Goal: Find specific page/section: Find specific page/section

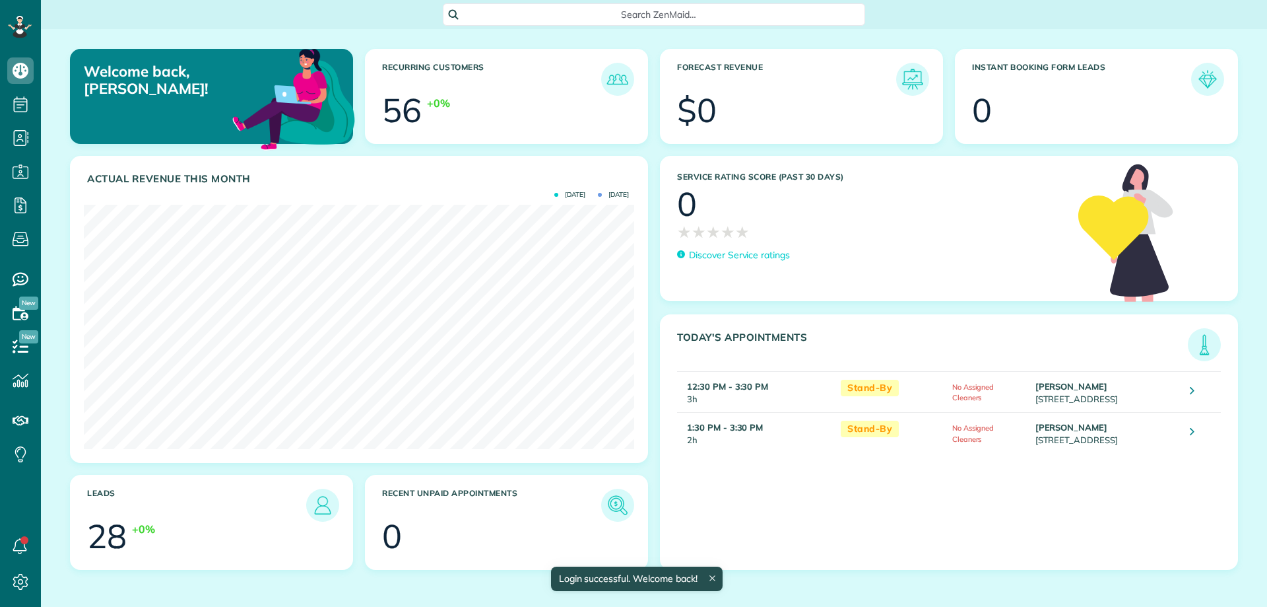
scroll to position [244, 551]
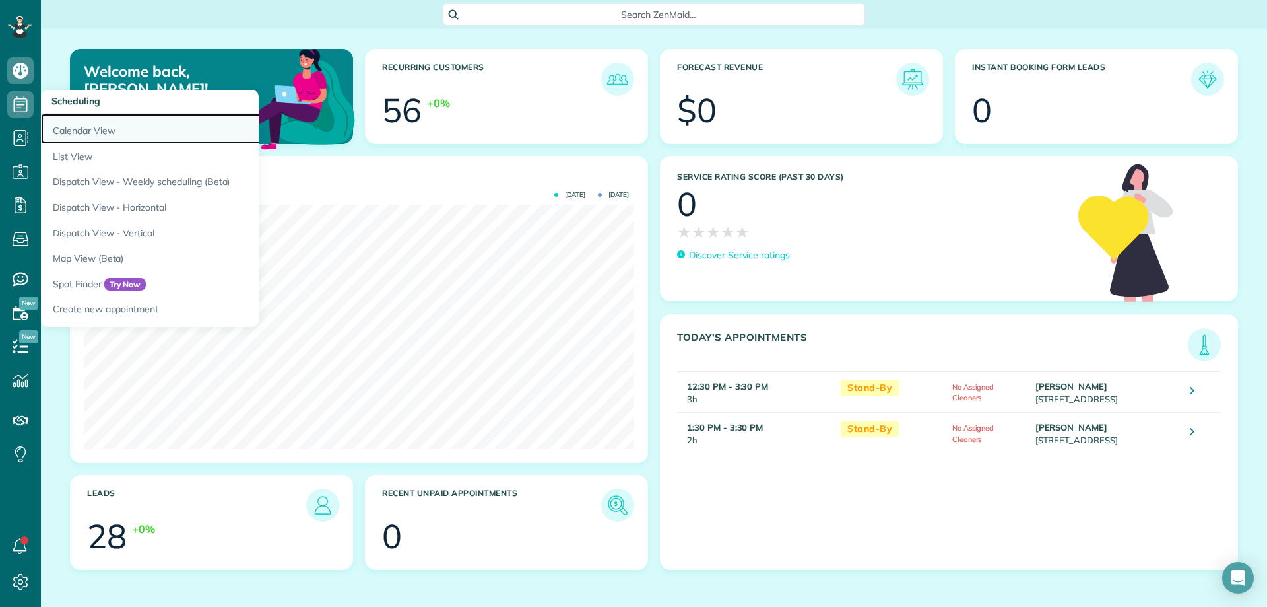
click at [86, 129] on link "Calendar View" at bounding box center [206, 129] width 330 height 30
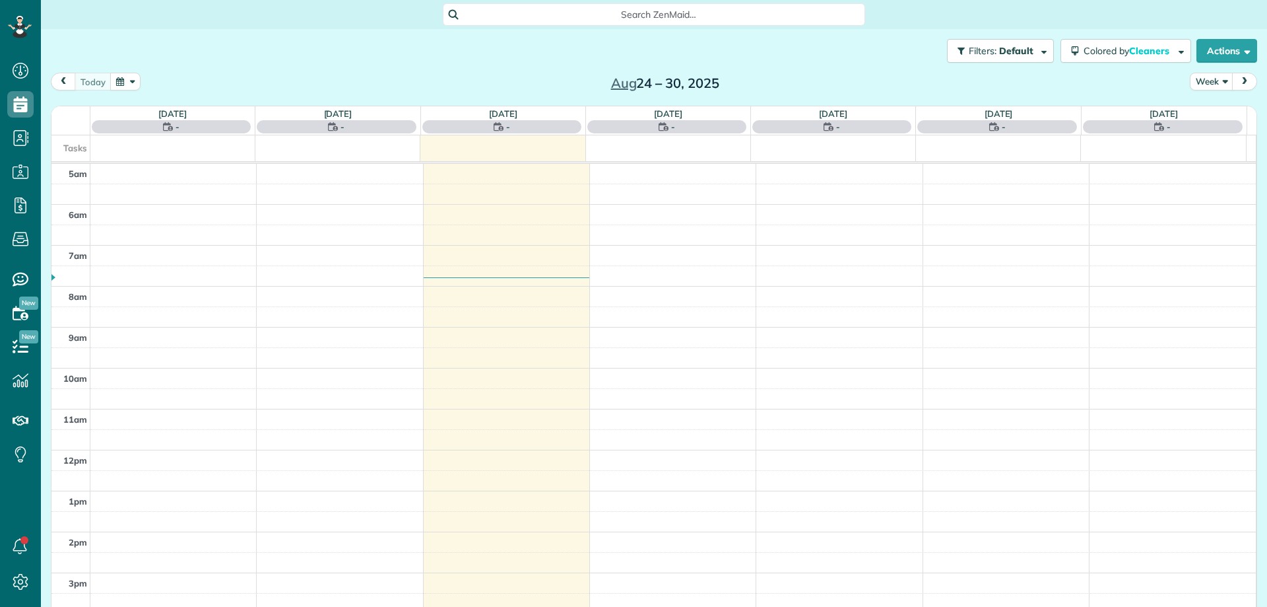
scroll to position [83, 0]
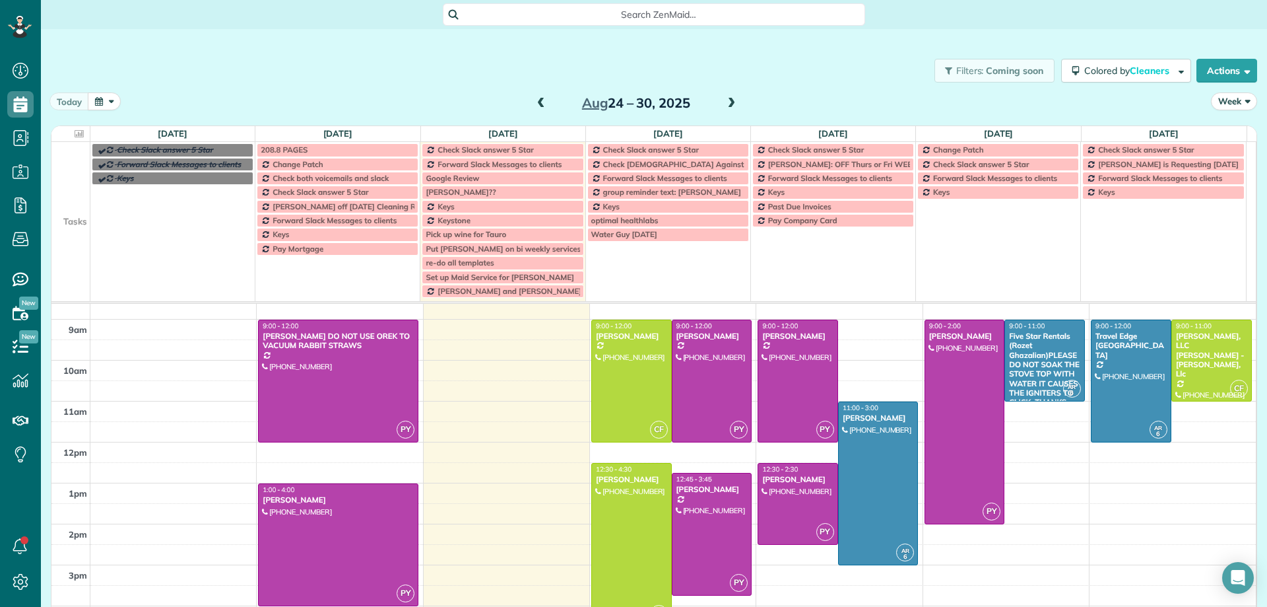
scroll to position [125, 0]
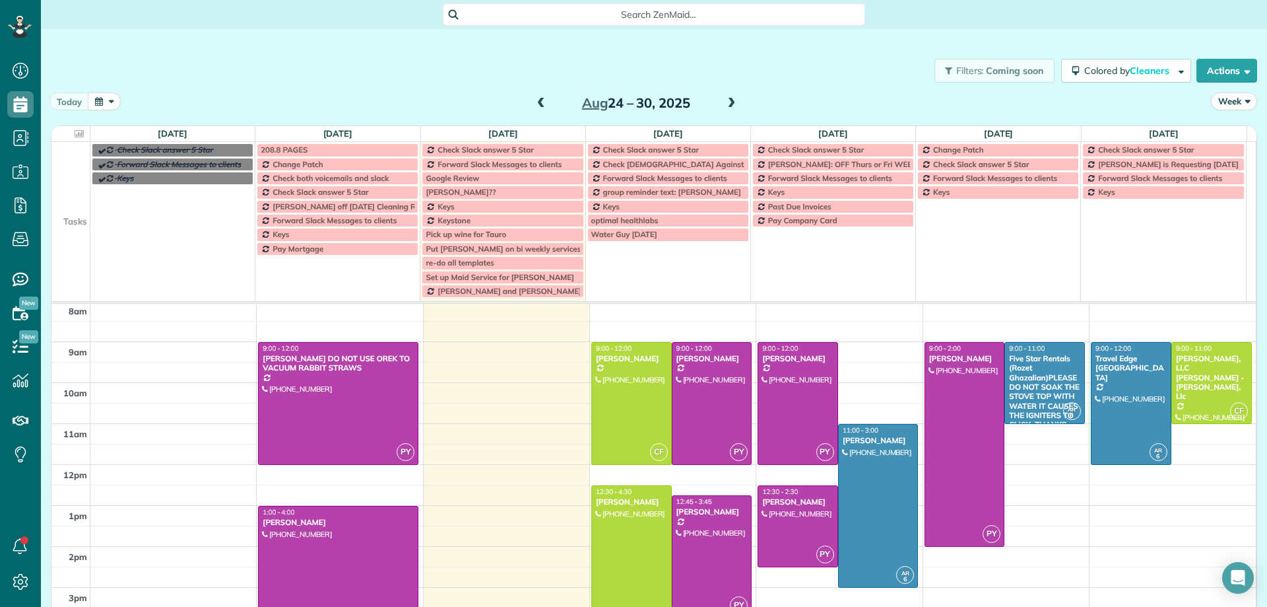
click at [727, 104] on span at bounding box center [731, 104] width 15 height 12
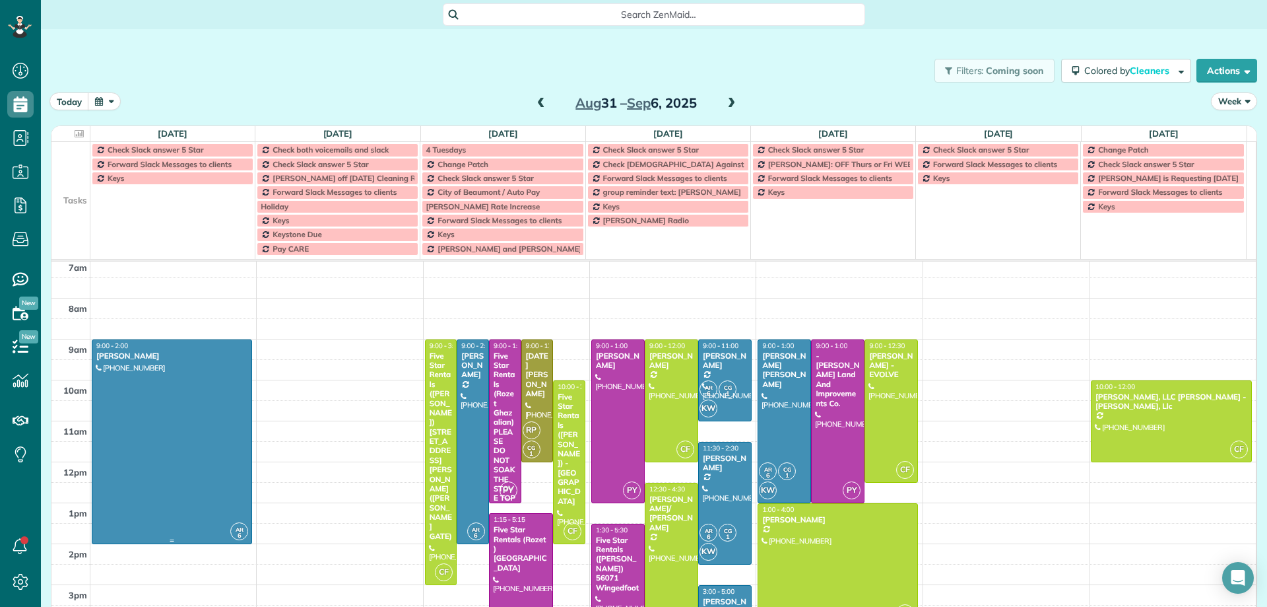
scroll to position [83, 0]
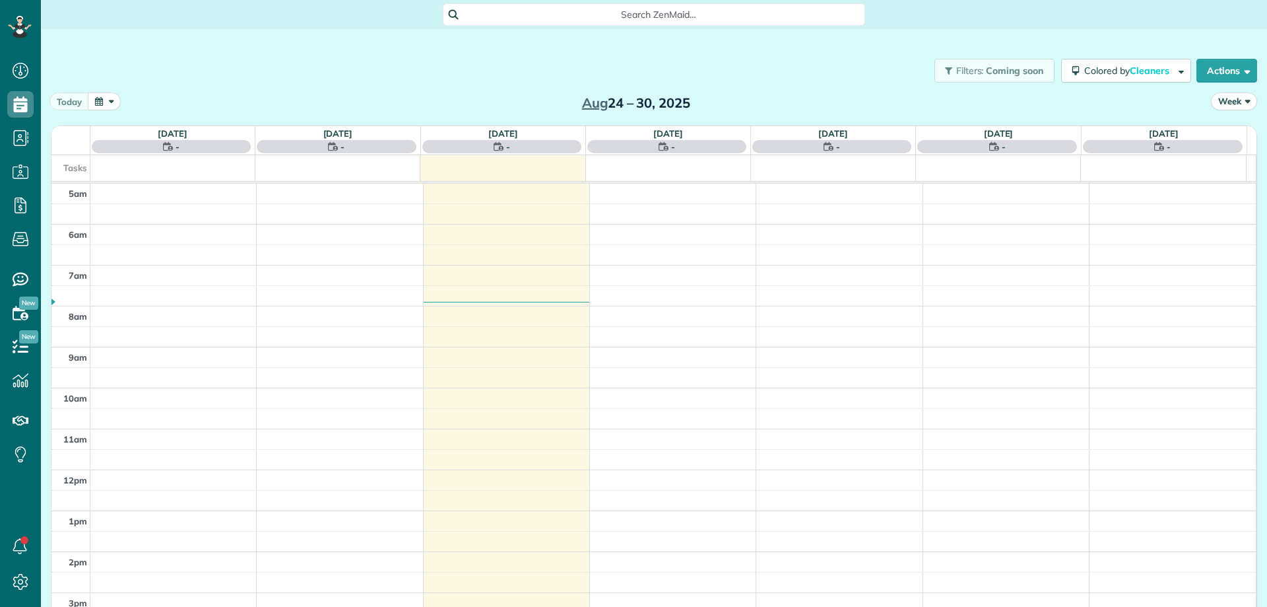
scroll to position [83, 0]
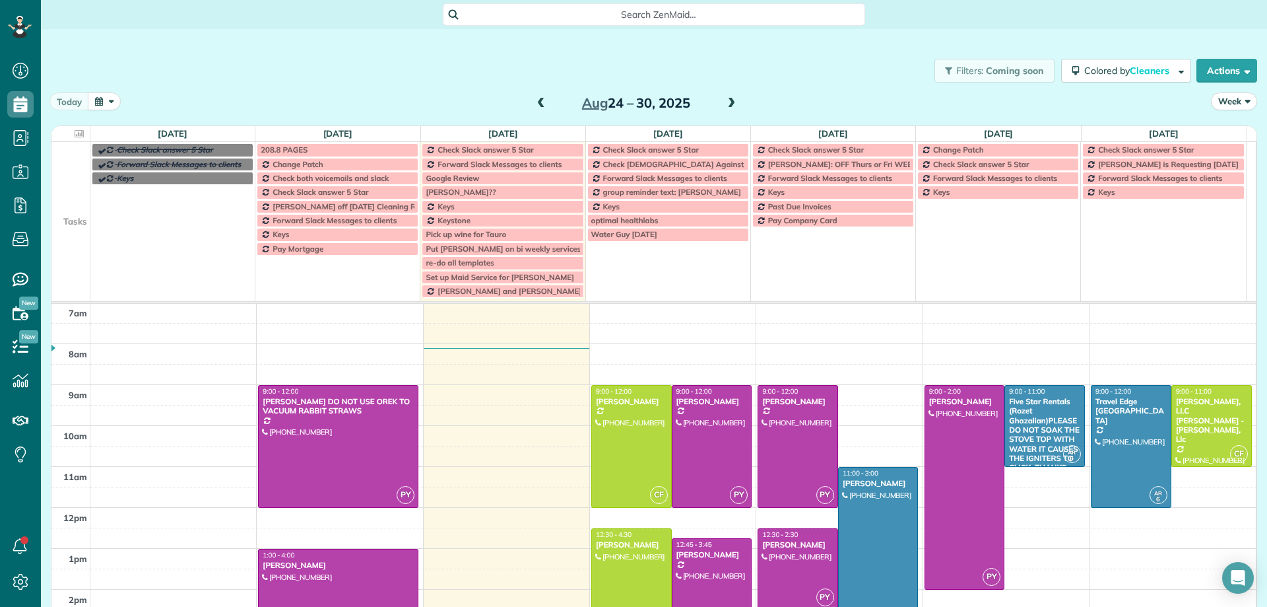
click at [856, 90] on div "Filters: Coming soon Colored by Cleaners Color by Cleaner Color by Team Color b…" at bounding box center [654, 71] width 1227 height 44
